Goal: Check status: Check status

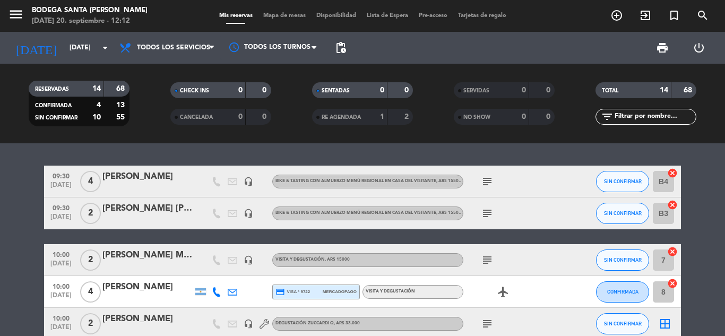
scroll to position [53, 0]
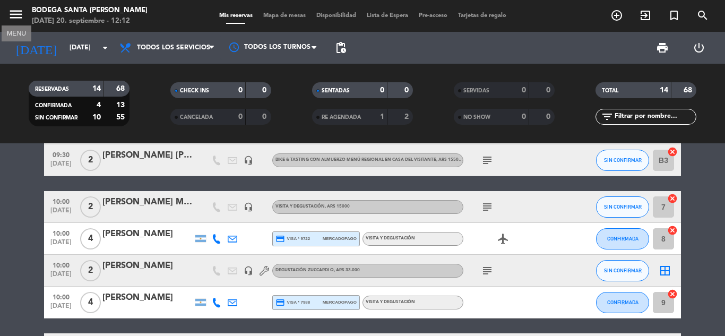
click at [18, 13] on icon "menu" at bounding box center [16, 14] width 16 height 16
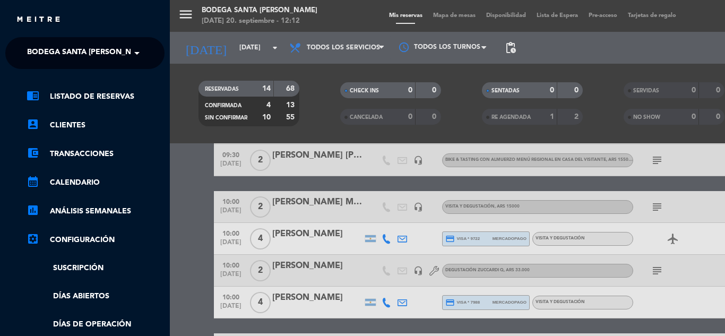
click at [47, 54] on span "Bodega Santa [PERSON_NAME]" at bounding box center [88, 53] width 123 height 22
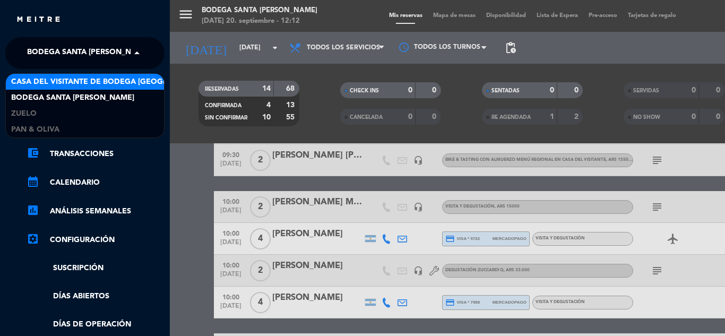
click at [105, 84] on span "Casa del Visitante de Bodega [GEOGRAPHIC_DATA][PERSON_NAME]" at bounding box center [144, 82] width 267 height 12
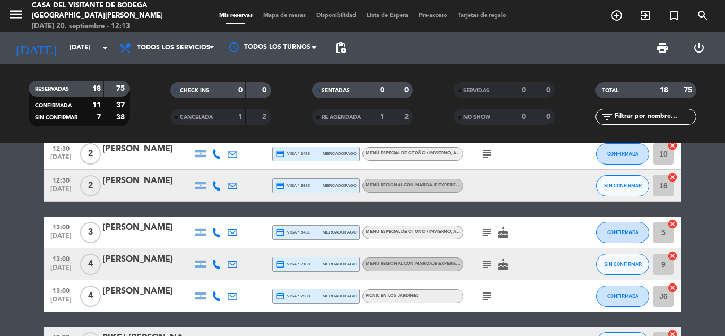
scroll to position [212, 0]
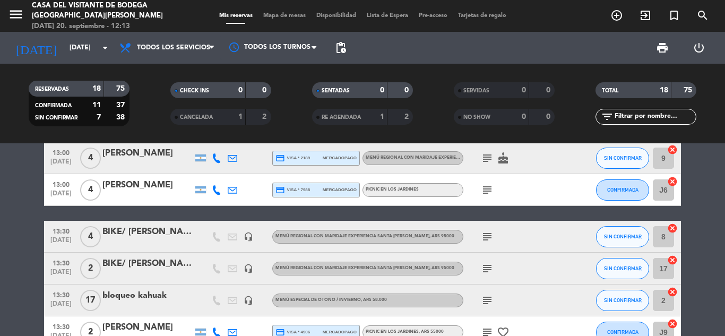
click at [490, 192] on icon "subject" at bounding box center [487, 190] width 13 height 13
click at [491, 193] on icon "subject" at bounding box center [487, 190] width 13 height 13
click at [488, 187] on icon "subject" at bounding box center [487, 190] width 13 height 13
click at [488, 157] on icon "subject" at bounding box center [487, 158] width 13 height 13
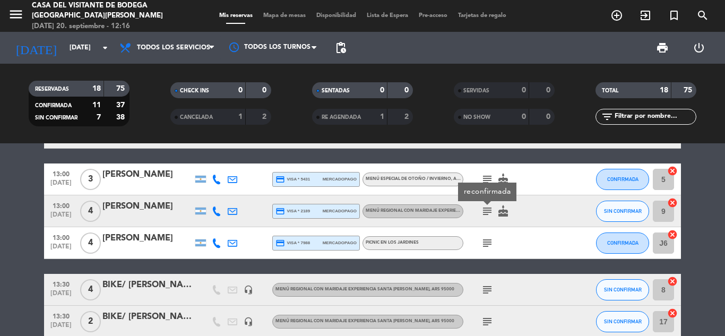
click at [147, 172] on div "[PERSON_NAME]" at bounding box center [147, 175] width 90 height 14
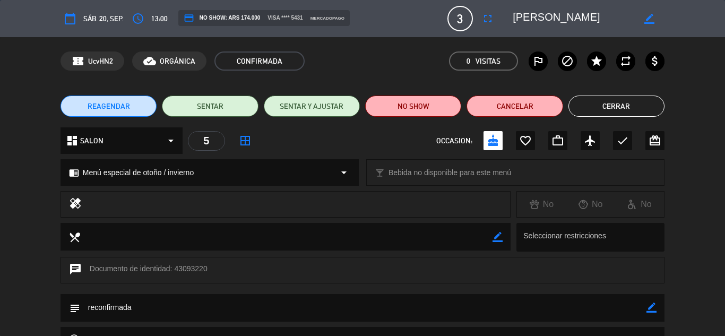
click at [598, 100] on button "Cerrar" at bounding box center [616, 106] width 96 height 21
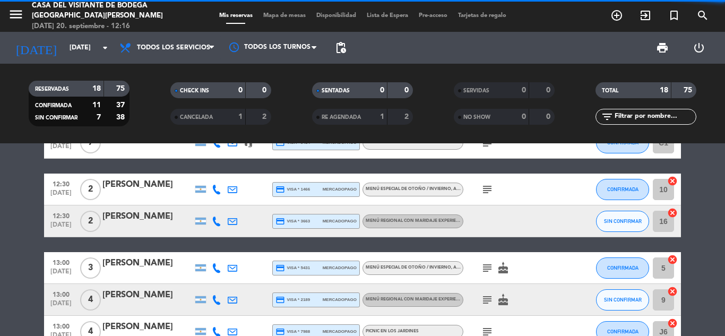
scroll to position [0, 0]
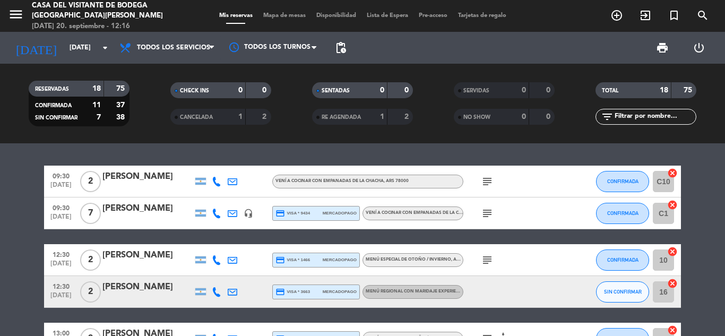
click at [489, 176] on icon "subject" at bounding box center [487, 181] width 13 height 13
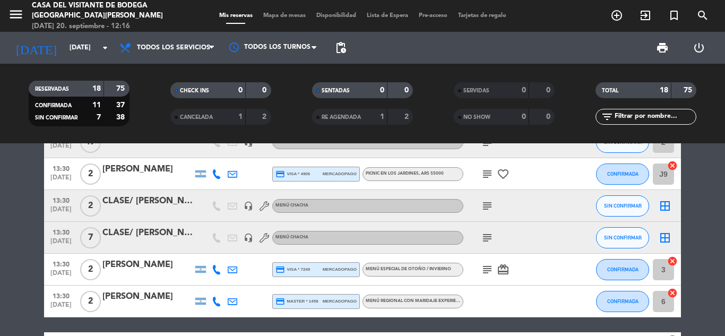
scroll to position [371, 0]
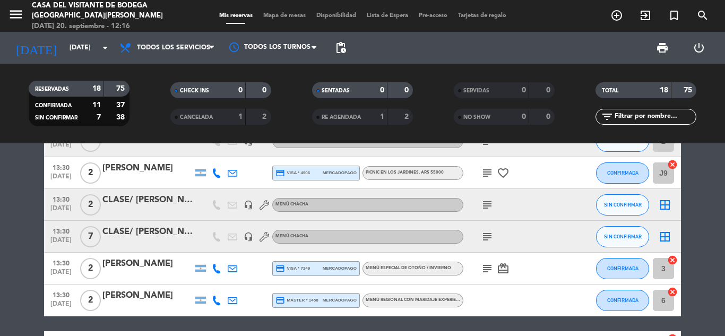
click at [487, 204] on icon "subject" at bounding box center [487, 204] width 13 height 13
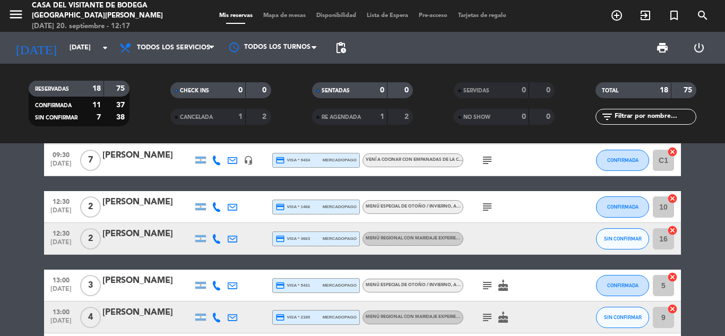
scroll to position [0, 0]
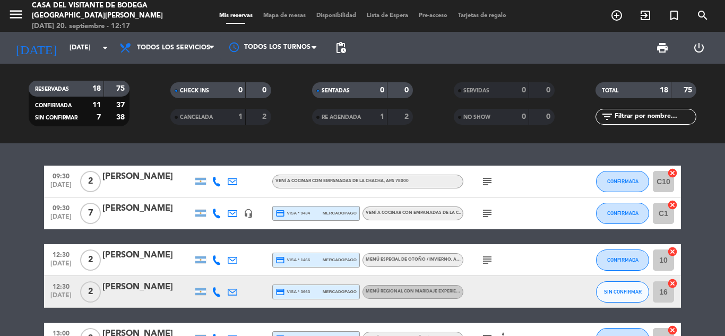
click at [490, 214] on icon "subject" at bounding box center [487, 213] width 13 height 13
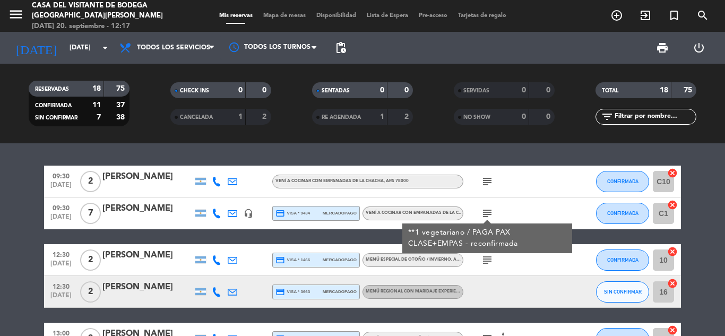
click at [488, 175] on icon "subject" at bounding box center [487, 181] width 13 height 13
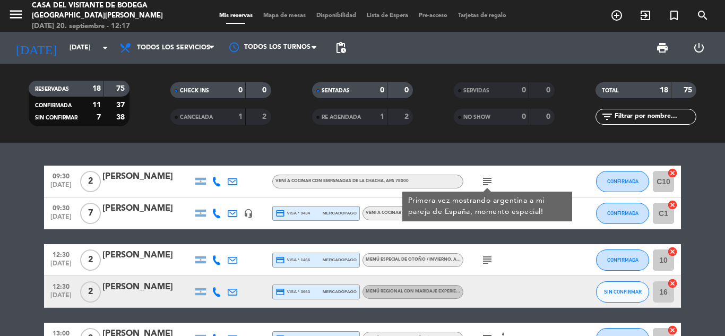
click at [490, 259] on icon "subject" at bounding box center [487, 260] width 13 height 13
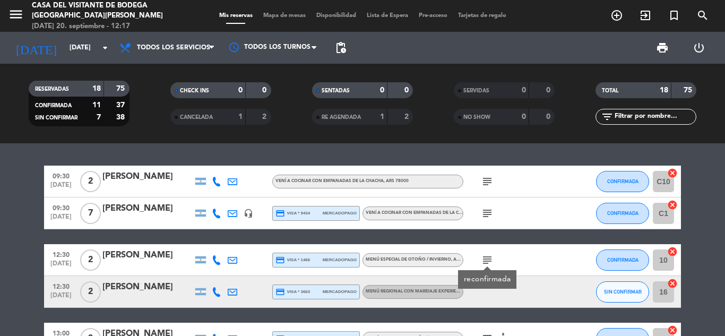
click at [146, 254] on div "[PERSON_NAME]" at bounding box center [147, 255] width 90 height 14
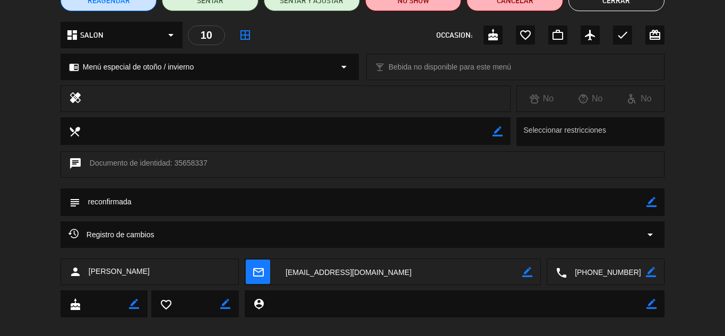
scroll to position [106, 0]
click at [648, 234] on icon "arrow_drop_down" at bounding box center [650, 234] width 13 height 13
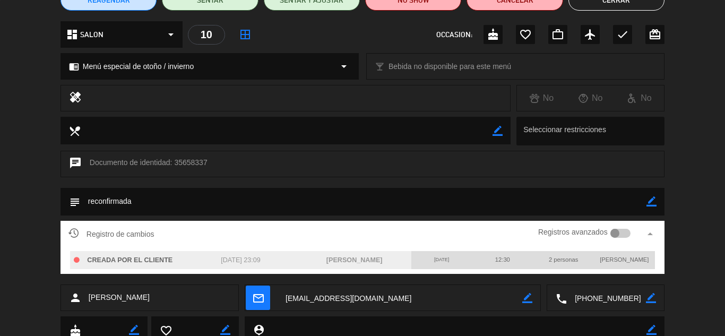
click at [616, 231] on div at bounding box center [615, 234] width 10 height 10
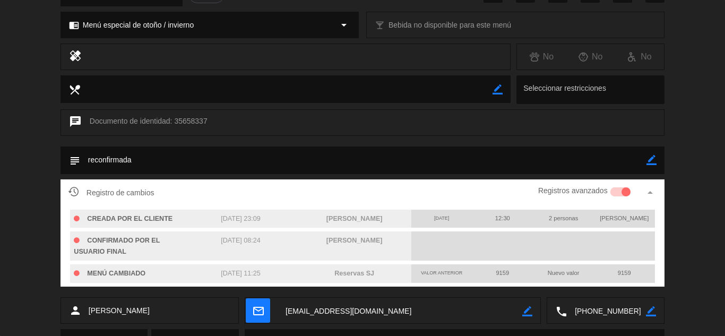
scroll to position [159, 0]
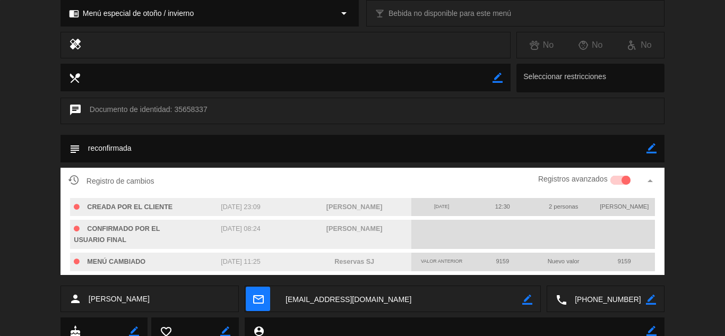
click at [624, 179] on div at bounding box center [626, 181] width 10 height 10
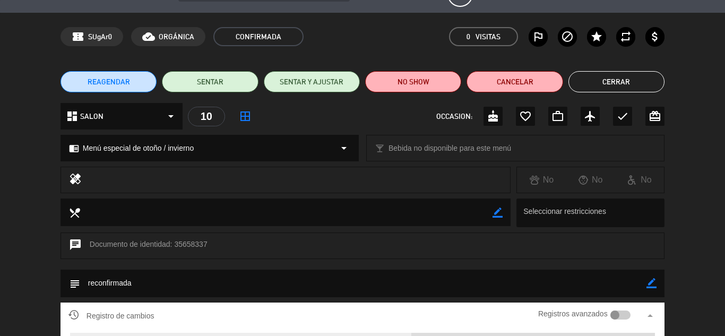
scroll to position [0, 0]
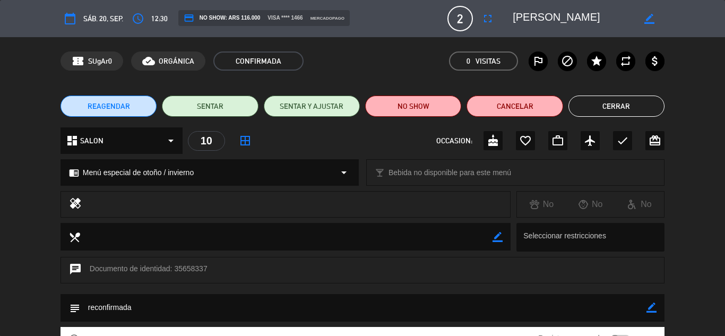
click at [621, 105] on button "Cerrar" at bounding box center [616, 106] width 96 height 21
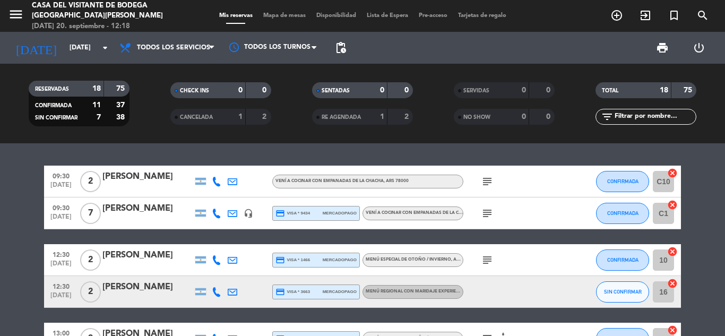
click at [124, 289] on div "[PERSON_NAME]" at bounding box center [147, 287] width 90 height 14
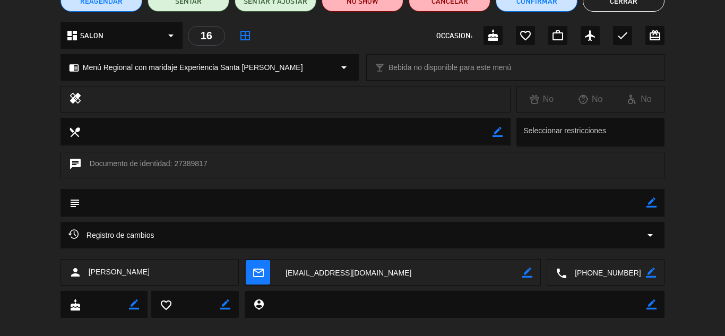
scroll to position [106, 0]
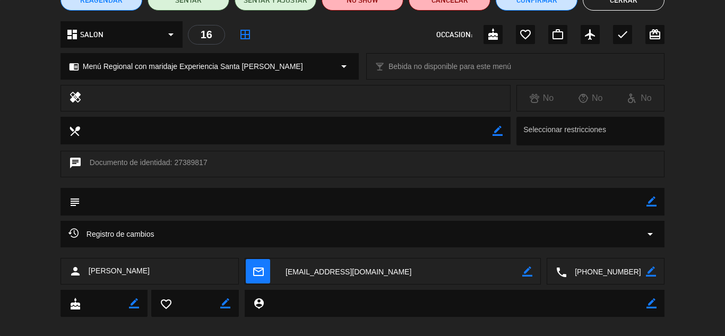
click at [652, 233] on icon "arrow_drop_down" at bounding box center [650, 234] width 13 height 13
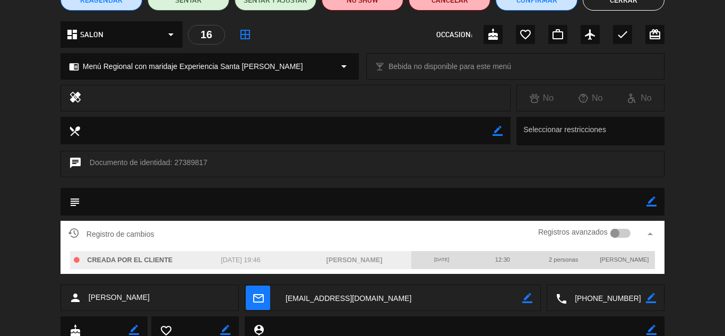
click at [691, 270] on div "Registro de cambios Registros avanzados arrow_drop_up CREADA POR EL CLIENTE [DA…" at bounding box center [362, 253] width 725 height 64
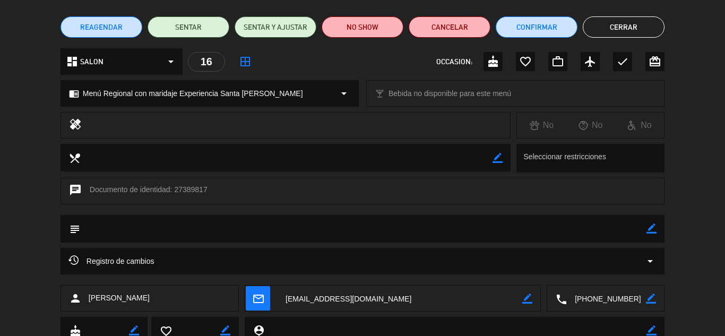
scroll to position [53, 0]
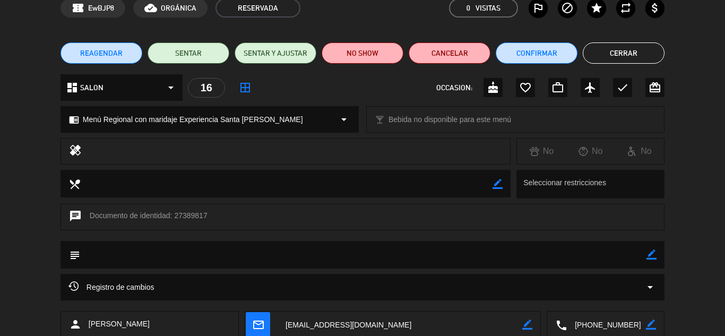
click at [621, 54] on button "Cerrar" at bounding box center [624, 52] width 82 height 21
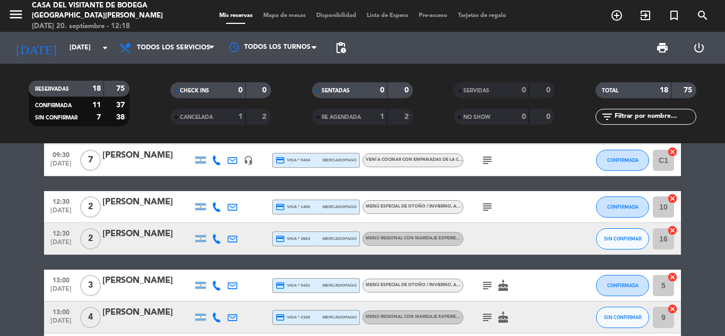
click at [489, 279] on icon "subject" at bounding box center [487, 285] width 13 height 13
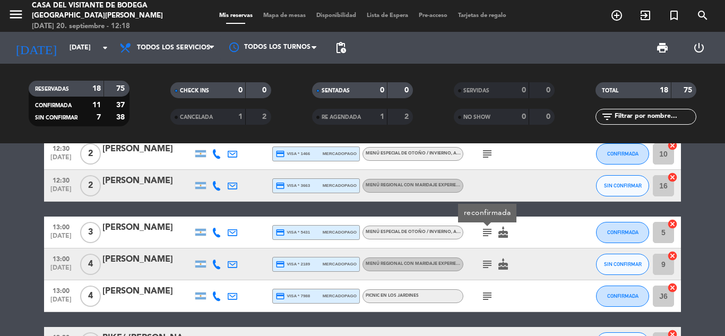
click at [482, 266] on icon "subject" at bounding box center [487, 264] width 13 height 13
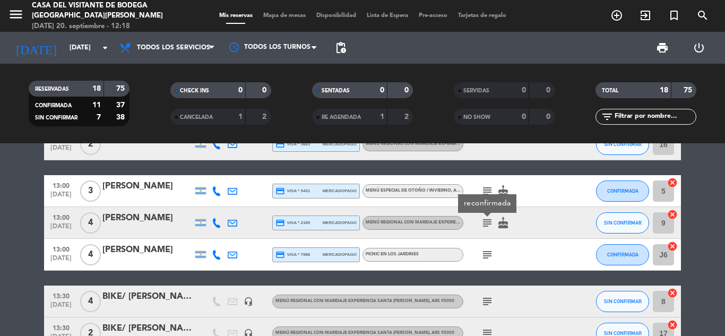
scroll to position [159, 0]
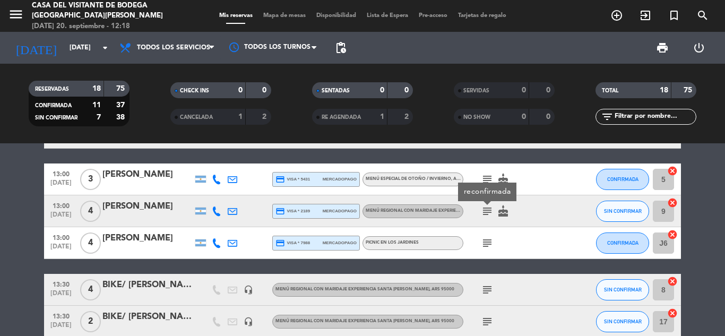
click at [483, 248] on icon "subject" at bounding box center [487, 243] width 13 height 13
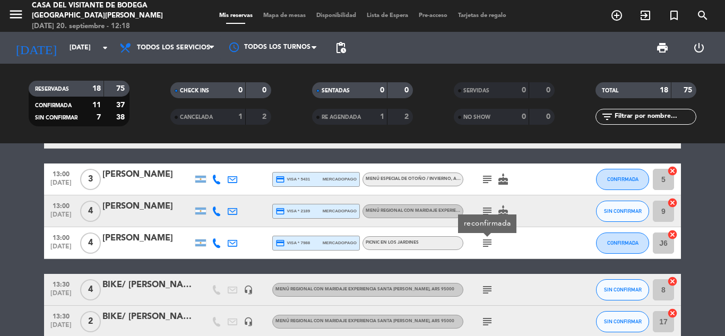
scroll to position [212, 0]
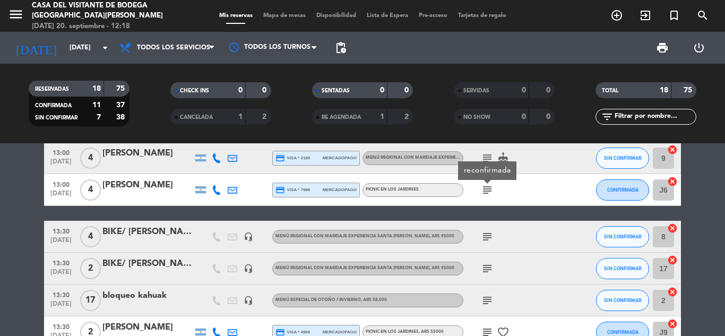
click at [485, 239] on icon "subject" at bounding box center [487, 236] width 13 height 13
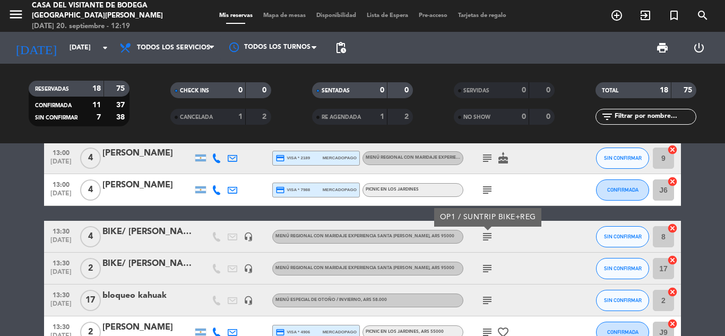
click at [490, 265] on icon "subject" at bounding box center [487, 268] width 13 height 13
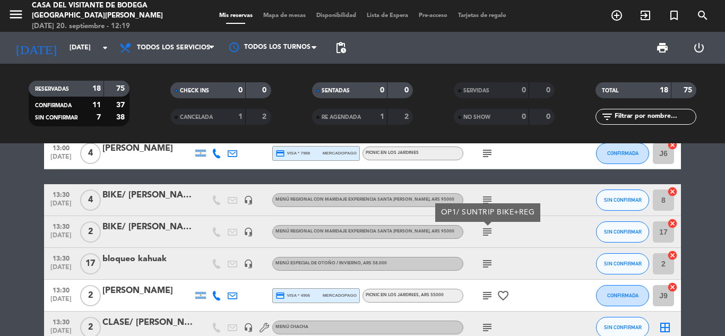
scroll to position [265, 0]
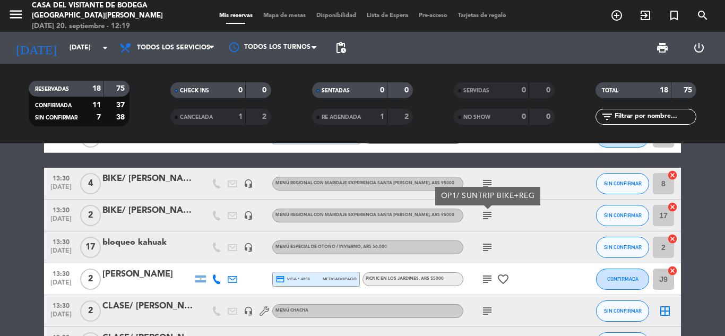
click at [491, 247] on icon "subject" at bounding box center [487, 247] width 13 height 13
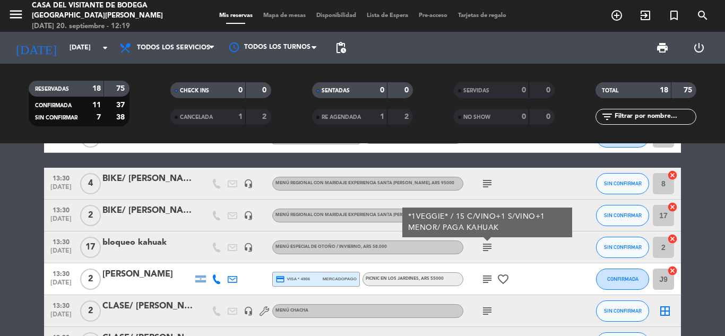
click at [483, 277] on icon "subject" at bounding box center [487, 279] width 13 height 13
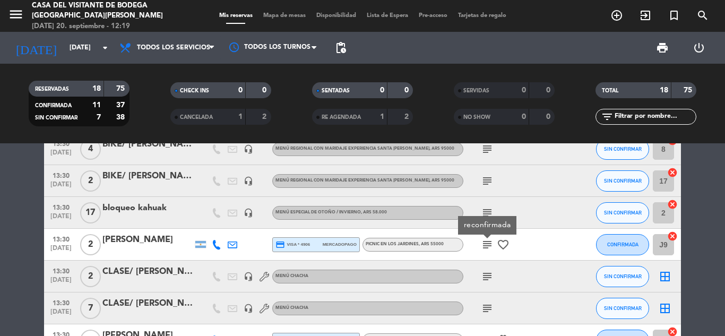
scroll to position [318, 0]
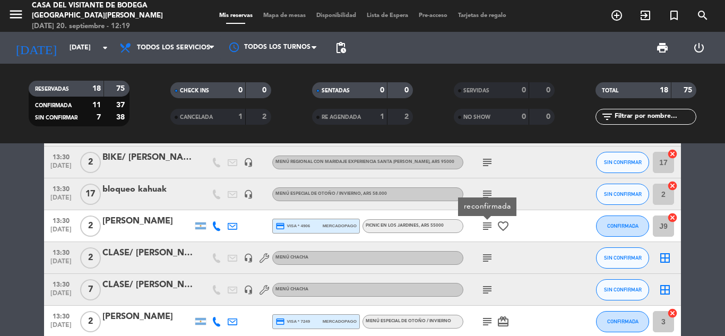
click at [488, 260] on icon "subject" at bounding box center [487, 257] width 13 height 13
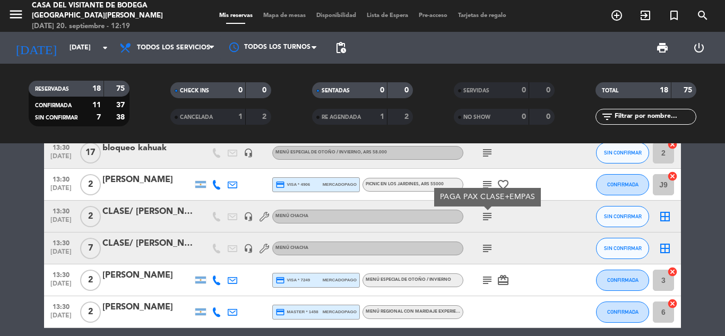
scroll to position [371, 0]
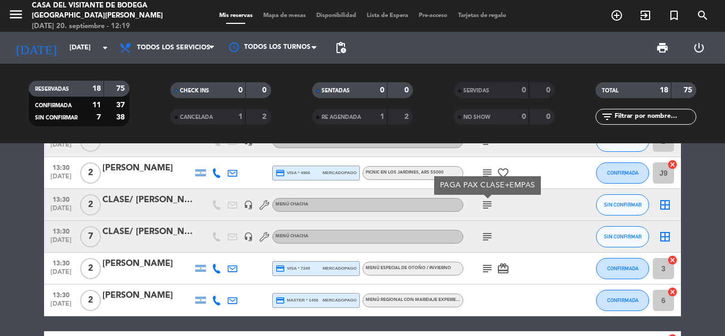
click at [489, 241] on icon "subject" at bounding box center [487, 236] width 13 height 13
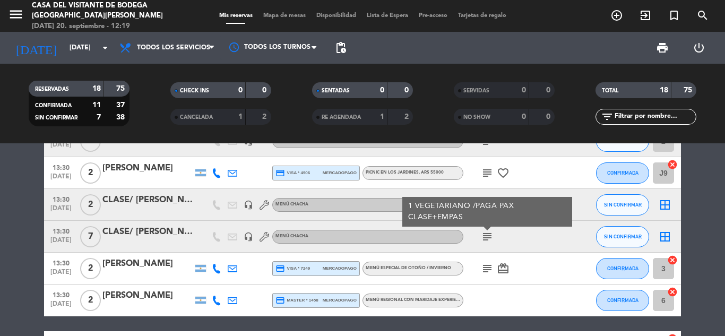
click at [487, 268] on icon "subject" at bounding box center [487, 268] width 13 height 13
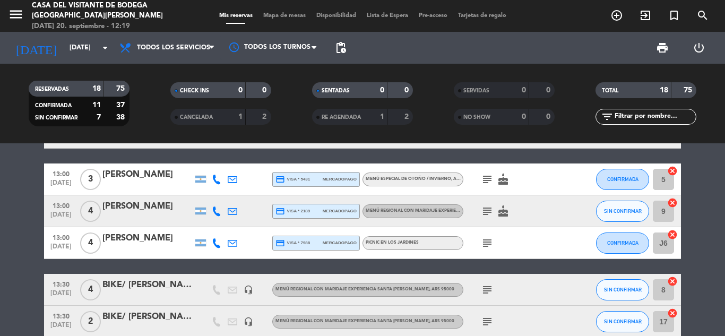
scroll to position [0, 0]
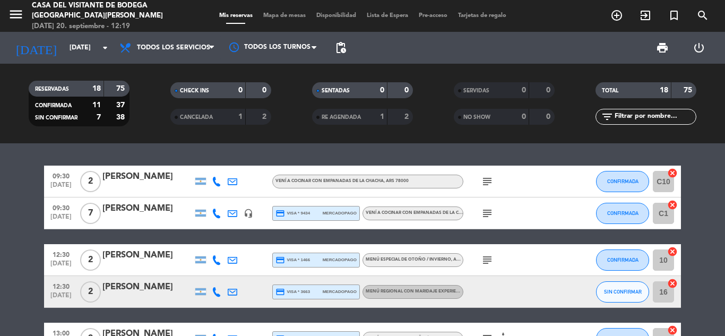
click at [489, 215] on icon "subject" at bounding box center [487, 213] width 13 height 13
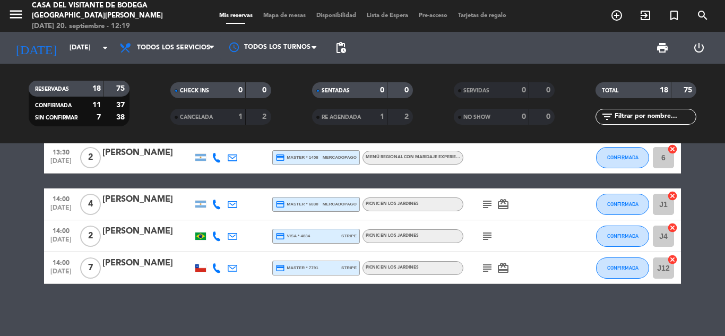
scroll to position [515, 0]
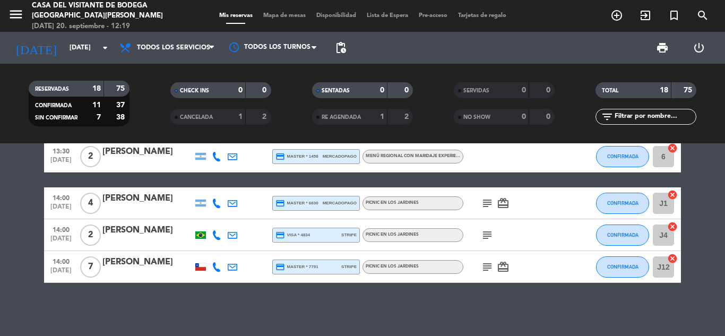
click at [481, 203] on icon "subject" at bounding box center [487, 203] width 13 height 13
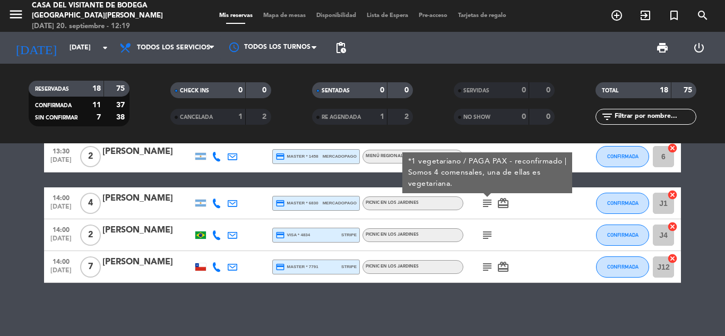
click at [489, 239] on icon "subject" at bounding box center [487, 235] width 13 height 13
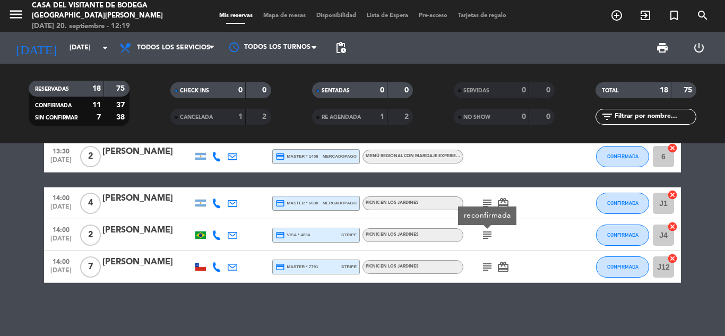
click at [484, 266] on icon "subject" at bounding box center [487, 267] width 13 height 13
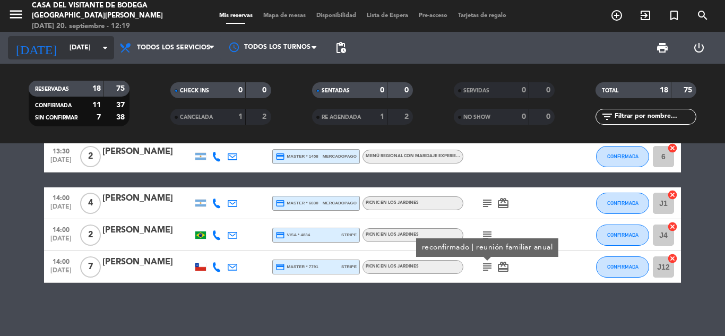
click at [108, 53] on icon "arrow_drop_down" at bounding box center [105, 47] width 13 height 13
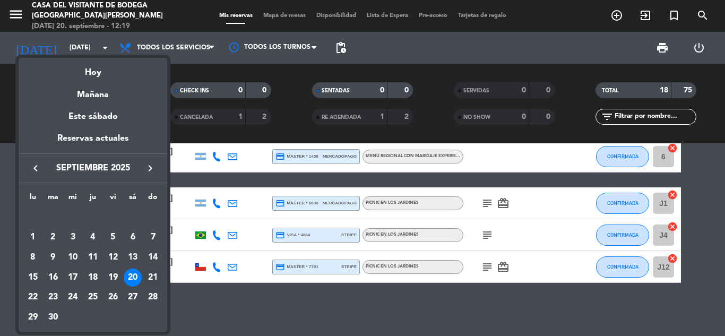
click at [147, 276] on div "21" at bounding box center [153, 277] width 18 height 18
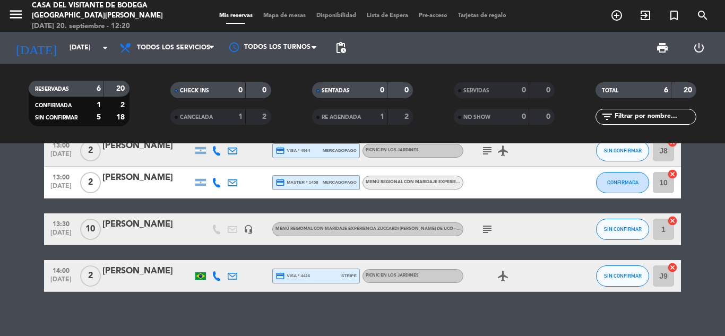
scroll to position [118, 0]
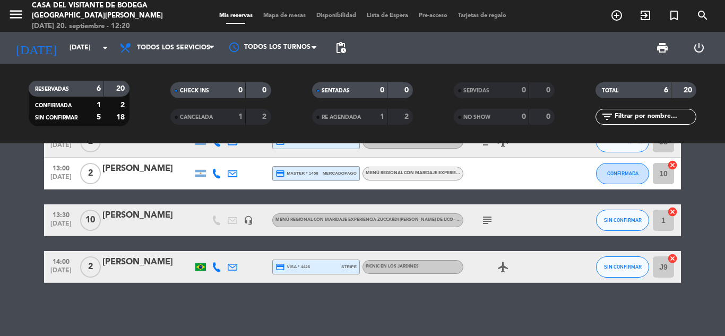
click at [483, 222] on icon "subject" at bounding box center [487, 220] width 13 height 13
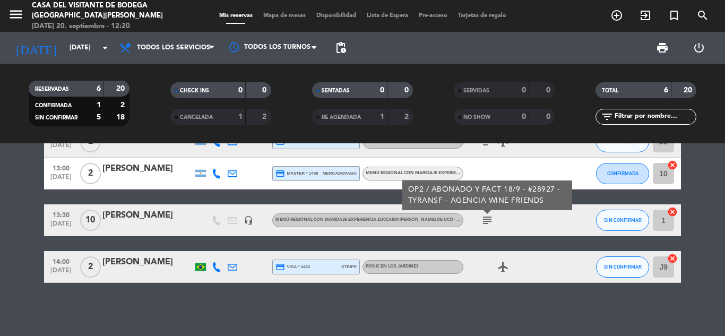
click at [396, 311] on div "12:30 [DATE] 2 [PERSON_NAME] credit_card visa * 2253 mercadopago Menú especial …" at bounding box center [362, 239] width 725 height 193
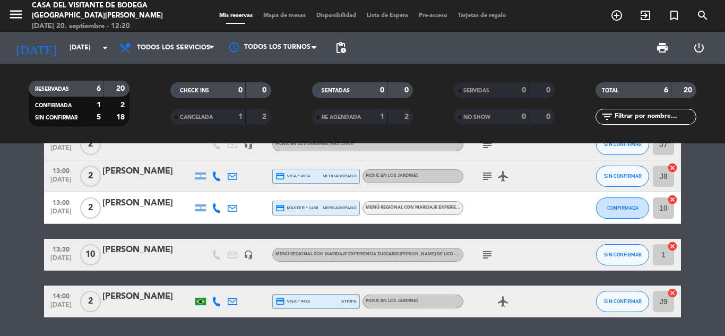
scroll to position [65, 0]
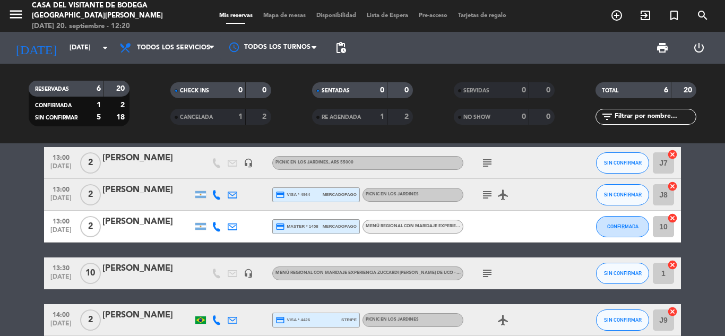
click at [487, 194] on icon "subject" at bounding box center [487, 194] width 13 height 13
drag, startPoint x: 483, startPoint y: 157, endPoint x: 483, endPoint y: 164, distance: 6.9
click at [483, 161] on icon "subject" at bounding box center [487, 163] width 13 height 13
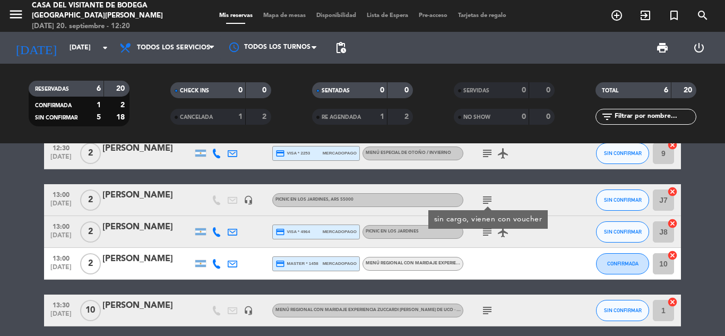
scroll to position [12, 0]
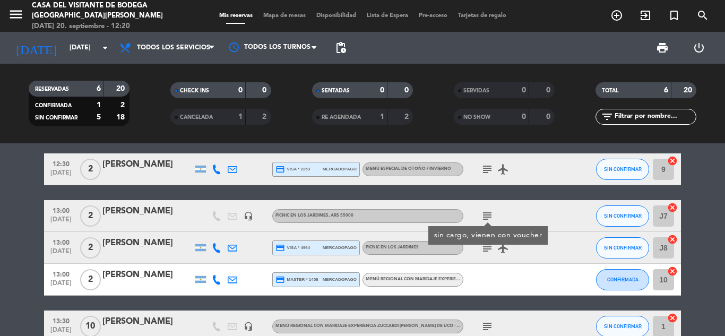
click at [489, 164] on icon "subject" at bounding box center [487, 169] width 13 height 13
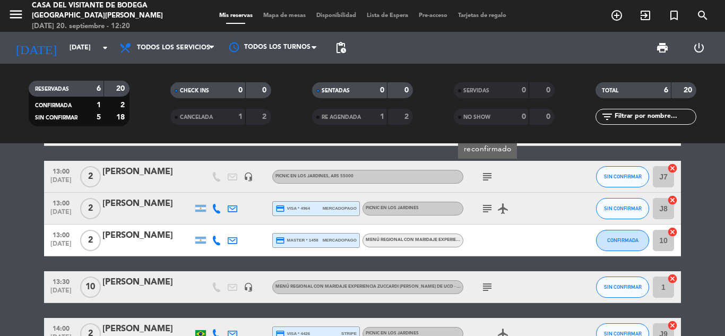
scroll to position [0, 0]
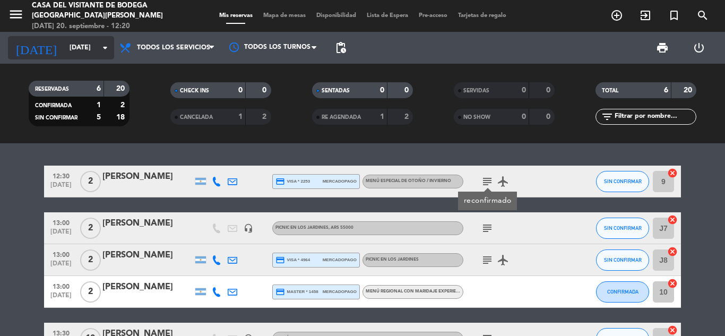
click at [102, 41] on input "[DATE]" at bounding box center [109, 48] width 90 height 18
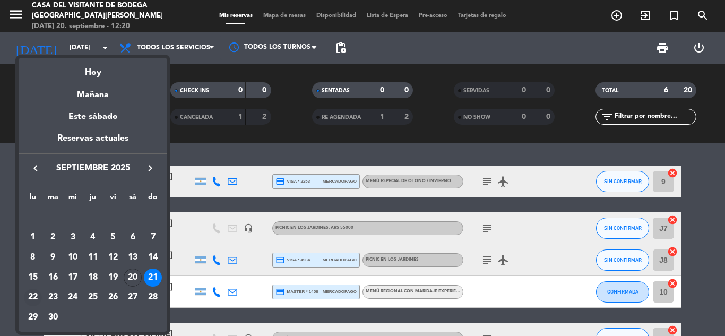
click at [30, 300] on div "22" at bounding box center [33, 298] width 18 height 18
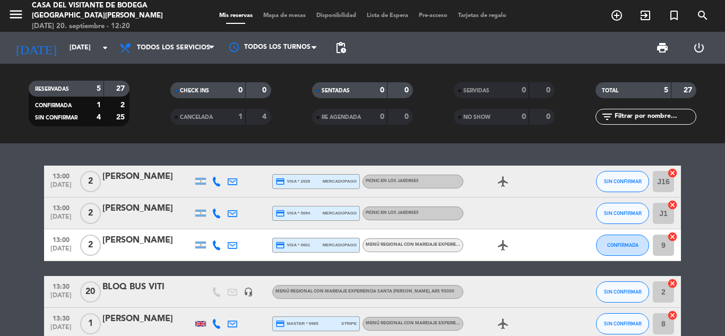
scroll to position [53, 0]
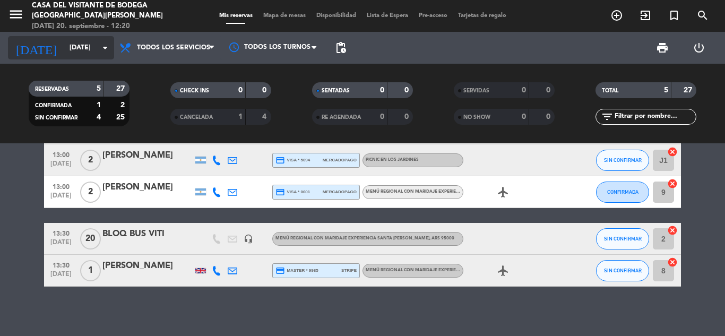
click at [103, 47] on icon "arrow_drop_down" at bounding box center [105, 47] width 13 height 13
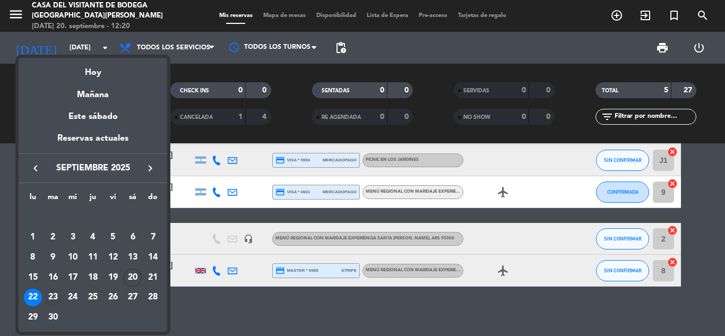
click at [50, 296] on div "23" at bounding box center [53, 298] width 18 height 18
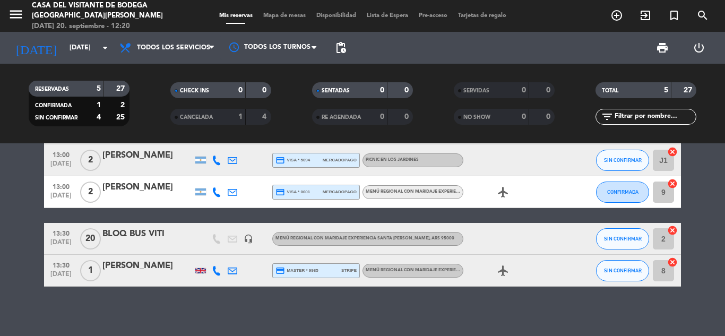
type input "[DATE]"
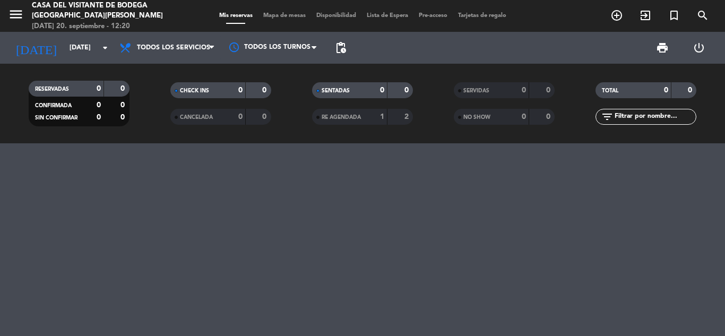
click at [202, 198] on div at bounding box center [362, 239] width 725 height 193
